Goal: Transaction & Acquisition: Purchase product/service

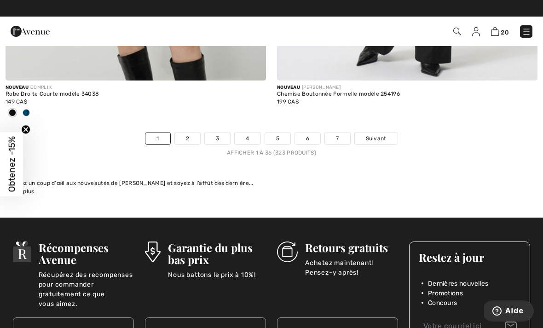
scroll to position [8042, 0]
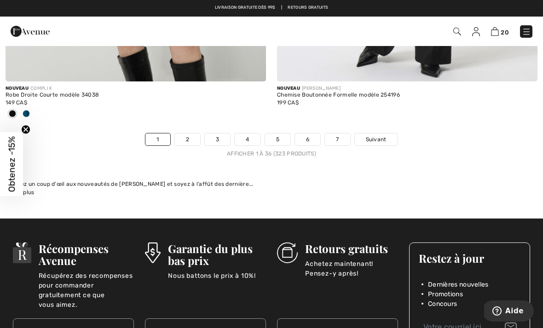
click at [189, 133] on link "2" at bounding box center [187, 139] width 25 height 12
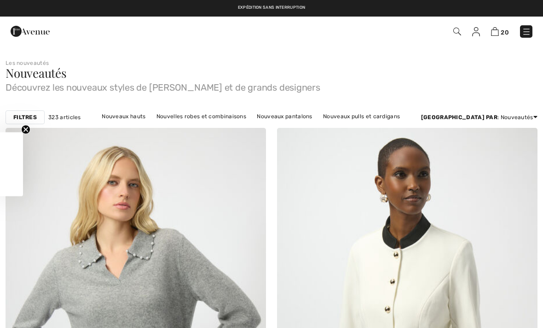
checkbox input "true"
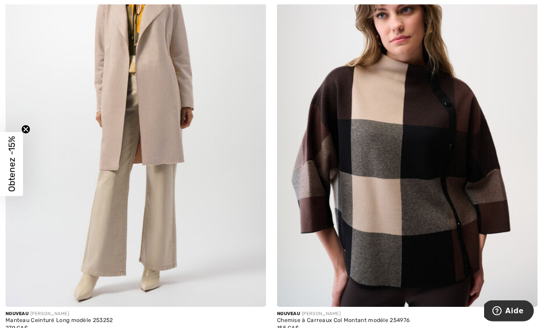
scroll to position [4671, 0]
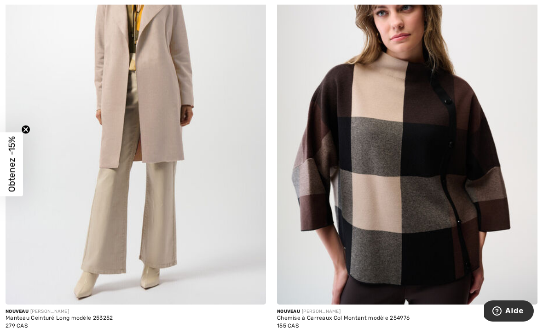
click at [424, 205] on img at bounding box center [407, 109] width 260 height 390
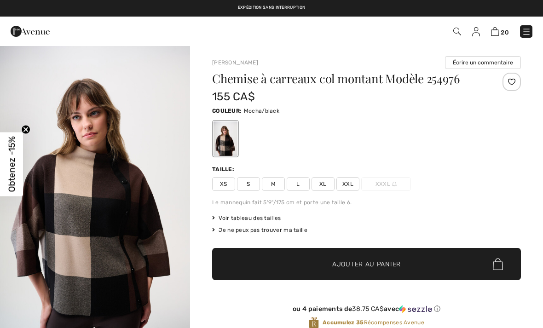
checkbox input "true"
click at [322, 185] on span "XL" at bounding box center [322, 184] width 23 height 14
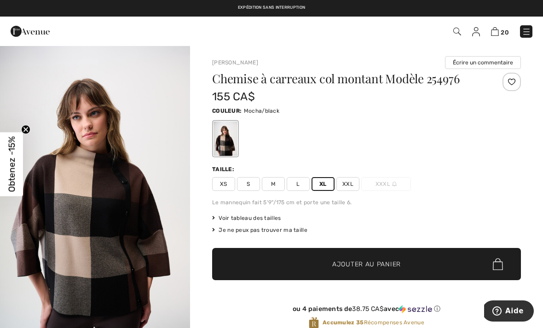
click at [340, 263] on span "Ajouter au panier" at bounding box center [366, 264] width 69 height 10
click at [496, 33] on img at bounding box center [496, 31] width 8 height 9
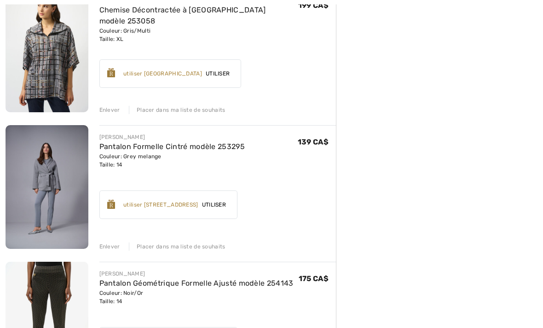
scroll to position [407, 0]
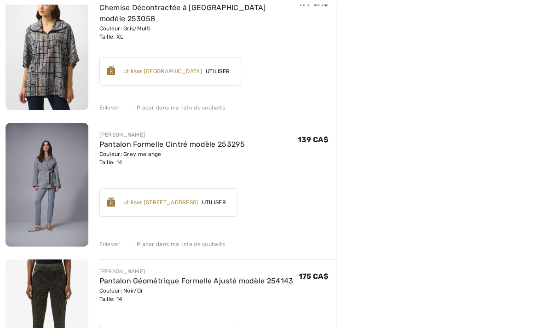
click at [206, 239] on div "Enlever Placer dans ma liste de souhaits" at bounding box center [217, 243] width 237 height 10
click at [207, 244] on div "Placer dans ma liste de souhaits" at bounding box center [177, 244] width 97 height 8
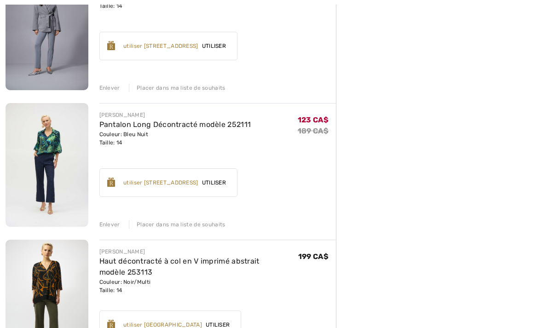
scroll to position [841, 0]
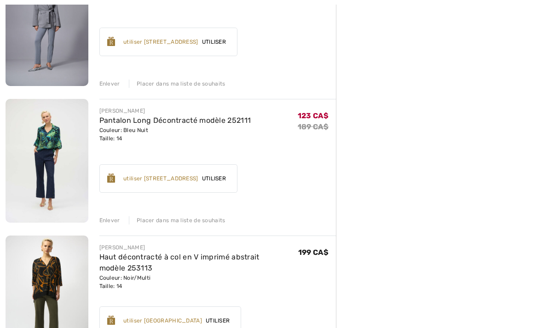
click at [211, 217] on div "Placer dans ma liste de souhaits" at bounding box center [177, 220] width 97 height 8
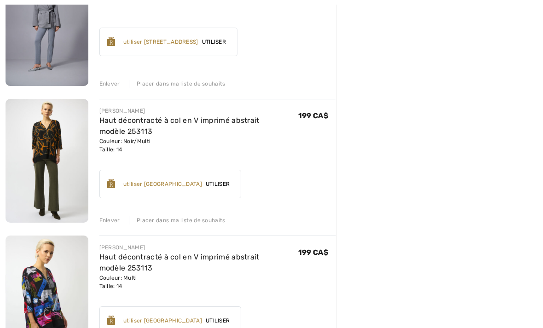
click at [207, 85] on div "Placer dans ma liste de souhaits" at bounding box center [177, 84] width 97 height 8
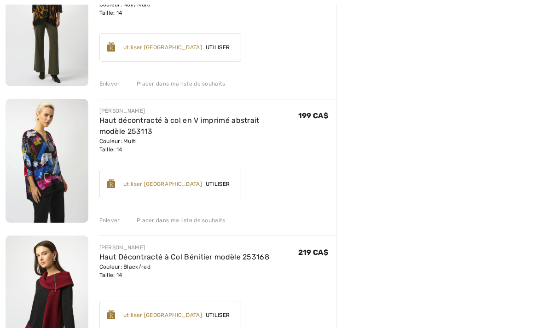
click at [213, 85] on div "Placer dans ma liste de souhaits" at bounding box center [177, 84] width 97 height 8
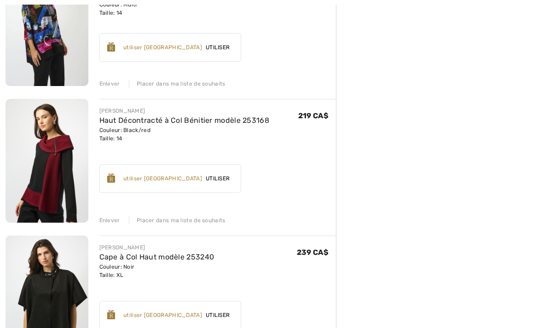
click at [216, 87] on div "Placer dans ma liste de souhaits" at bounding box center [177, 84] width 97 height 8
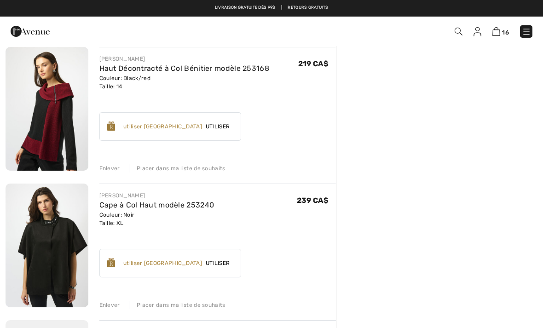
scroll to position [752, 0]
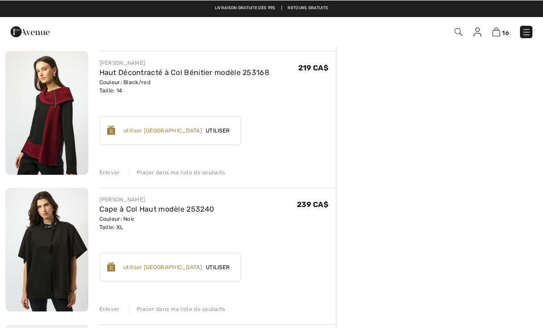
click at [215, 168] on div "Enlever Placer dans ma liste de souhaits" at bounding box center [217, 171] width 237 height 10
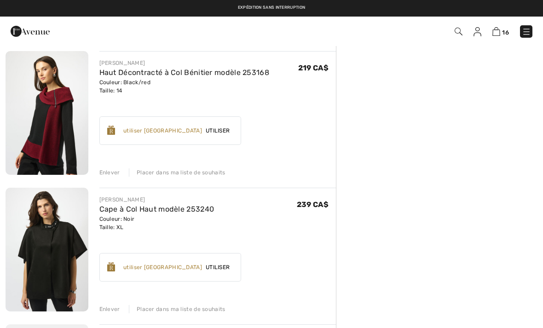
click at [206, 169] on div "Placer dans ma liste de souhaits" at bounding box center [177, 172] width 97 height 8
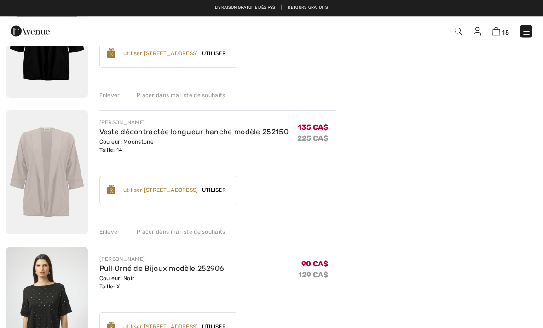
scroll to position [966, 0]
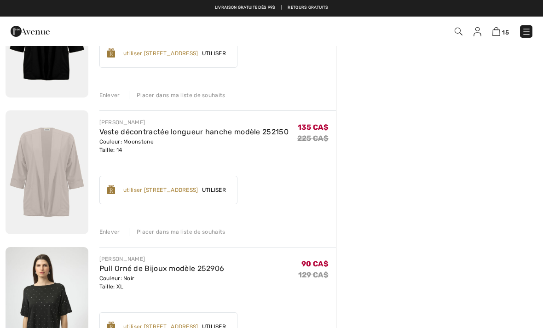
click at [115, 237] on div "[PERSON_NAME] à [PERSON_NAME] à [GEOGRAPHIC_DATA] modèle 253265 Couleur: Noir/B…" at bounding box center [171, 300] width 330 height 2290
click at [113, 93] on div "Enlever" at bounding box center [109, 95] width 21 height 8
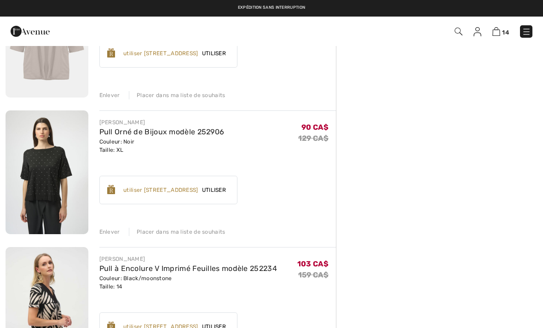
click at [115, 96] on div "Enlever" at bounding box center [109, 95] width 21 height 8
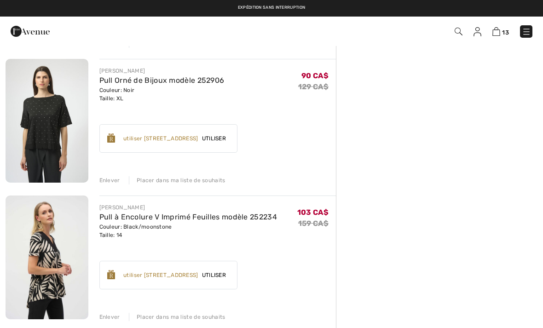
scroll to position [877, 0]
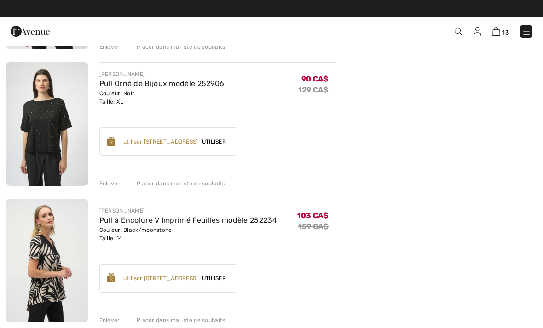
click at [111, 319] on div "Enlever" at bounding box center [109, 320] width 21 height 8
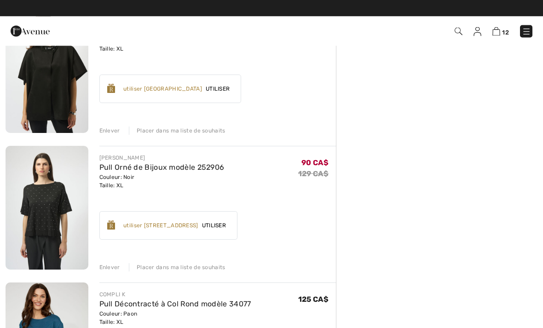
scroll to position [794, 0]
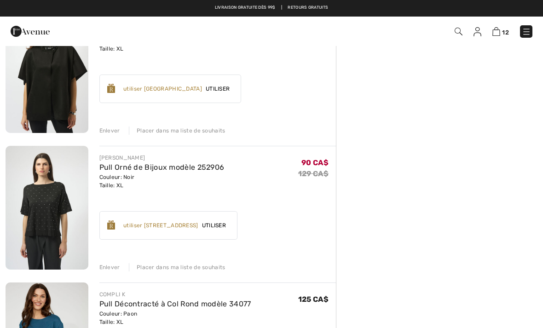
click at [113, 269] on div "Enlever" at bounding box center [109, 267] width 21 height 8
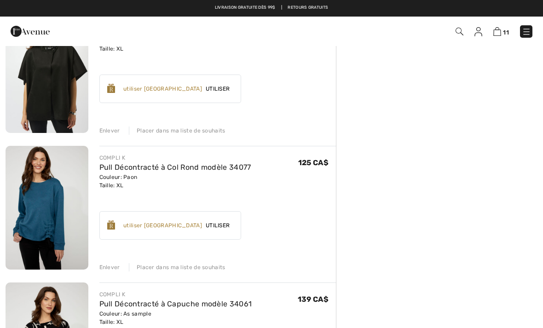
click at [111, 130] on div "Enlever" at bounding box center [109, 130] width 21 height 8
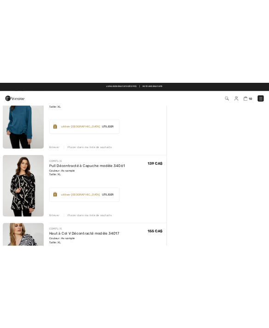
scroll to position [746, 0]
